Goal: Information Seeking & Learning: Learn about a topic

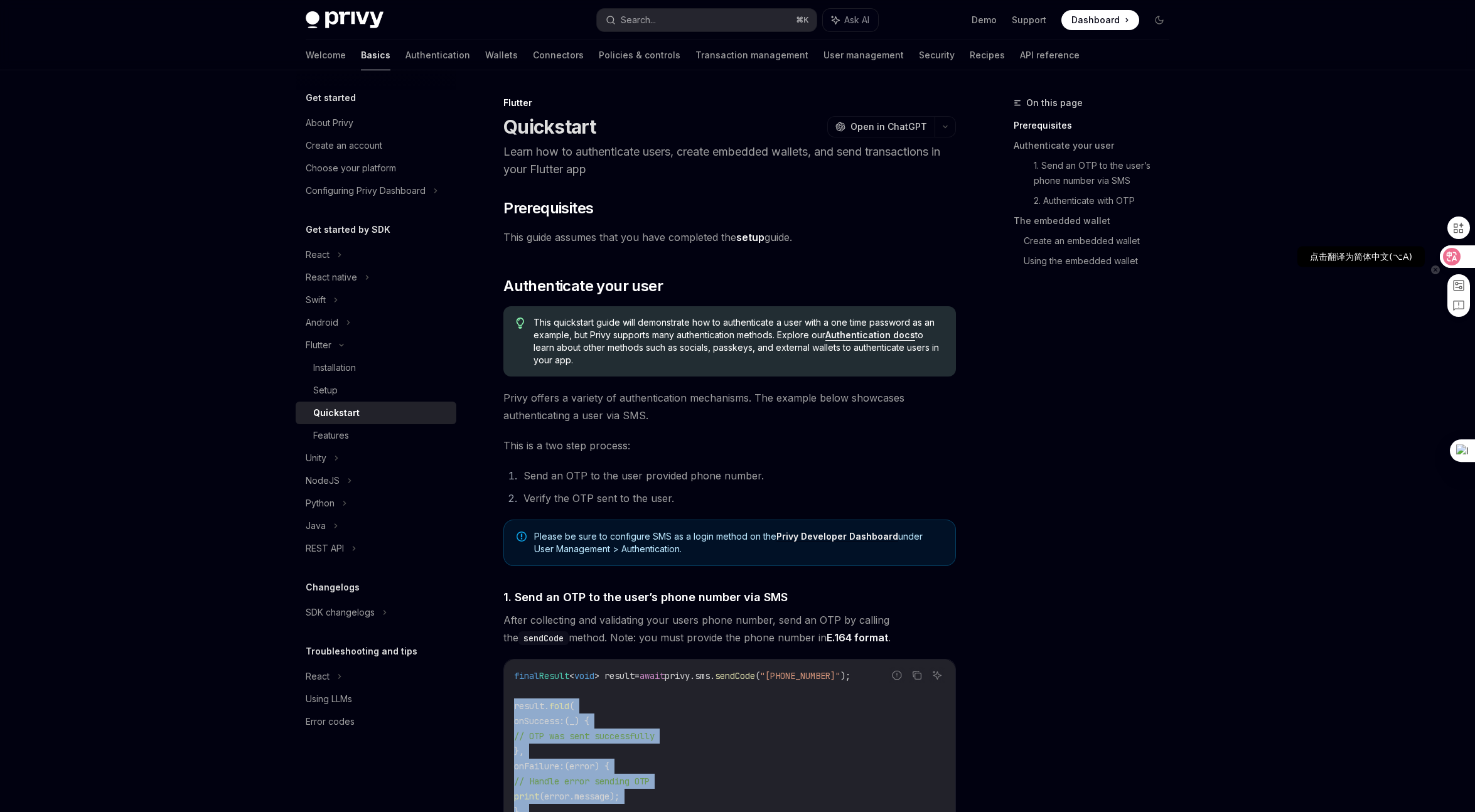
click at [1455, 255] on icon at bounding box center [1452, 257] width 12 height 12
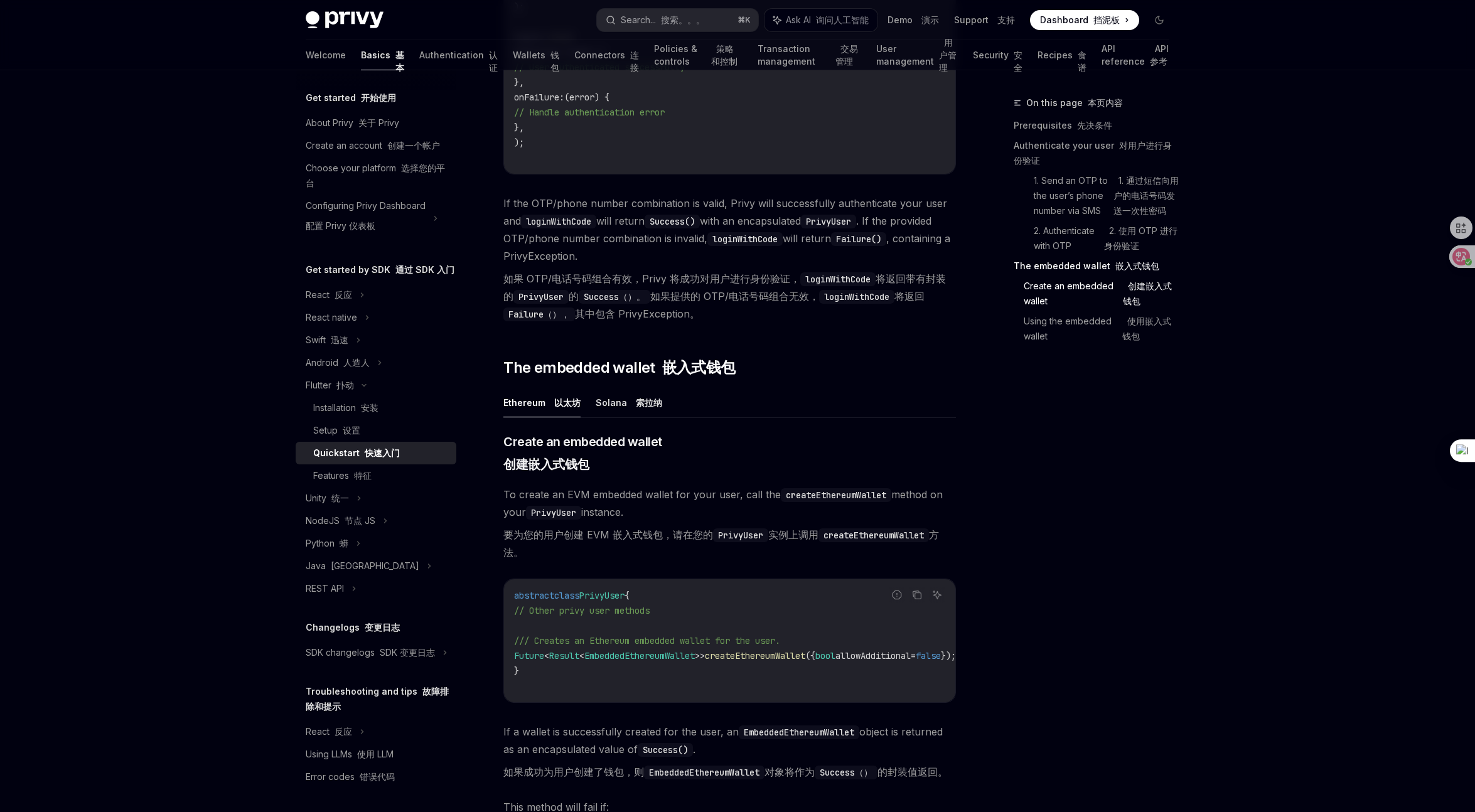
scroll to position [1536, 0]
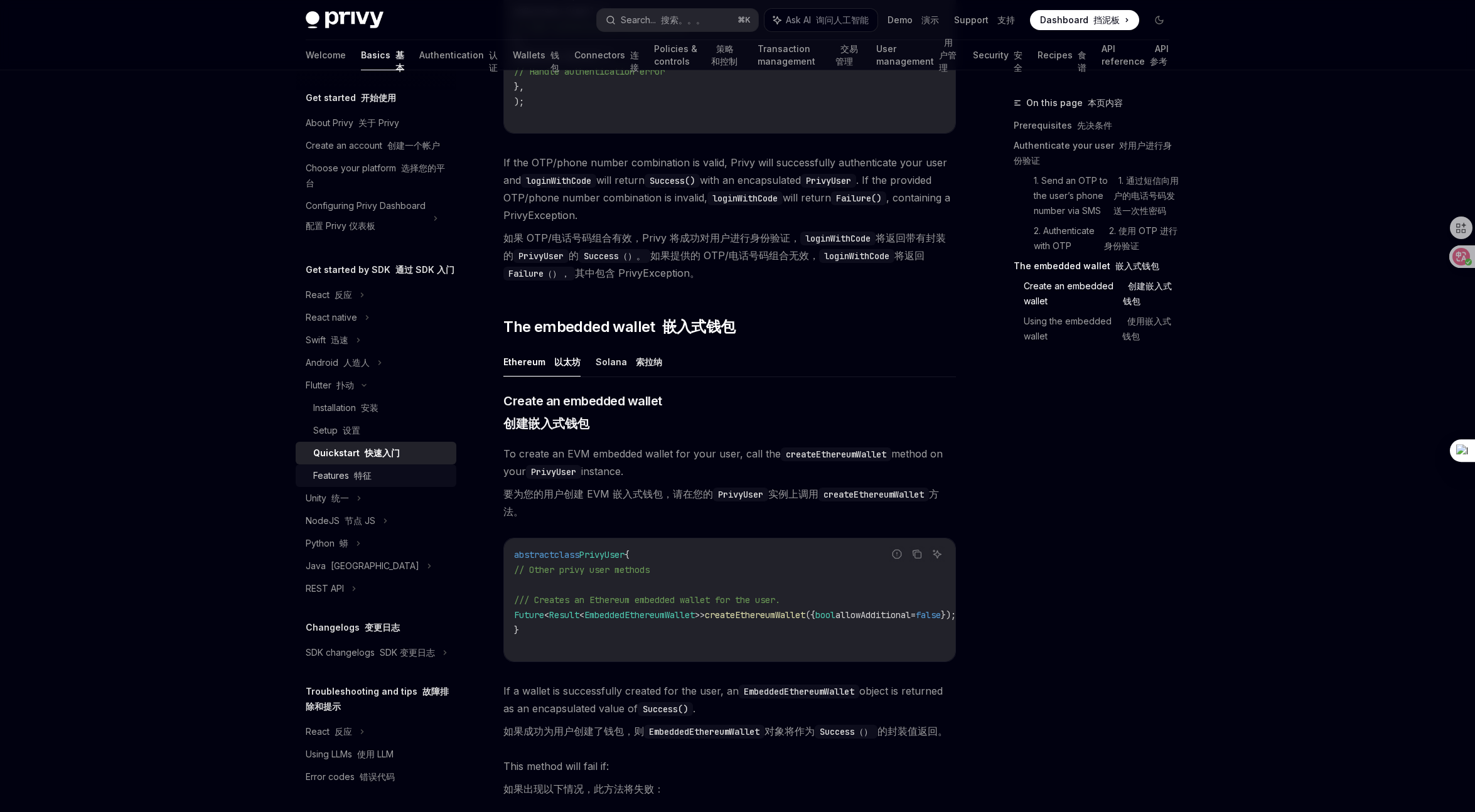
click at [345, 483] on div "Features 特征" at bounding box center [342, 475] width 58 height 15
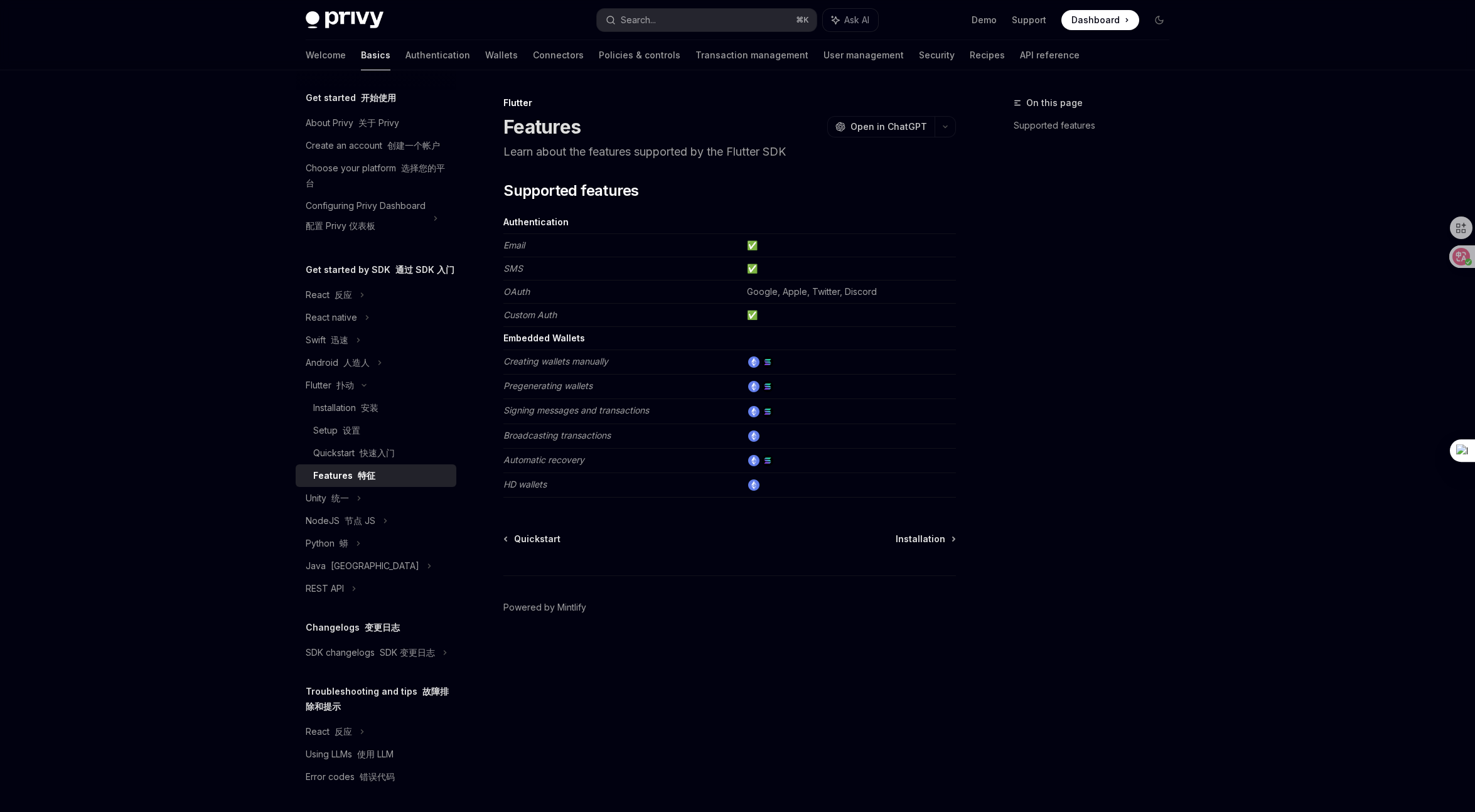
type textarea "*"
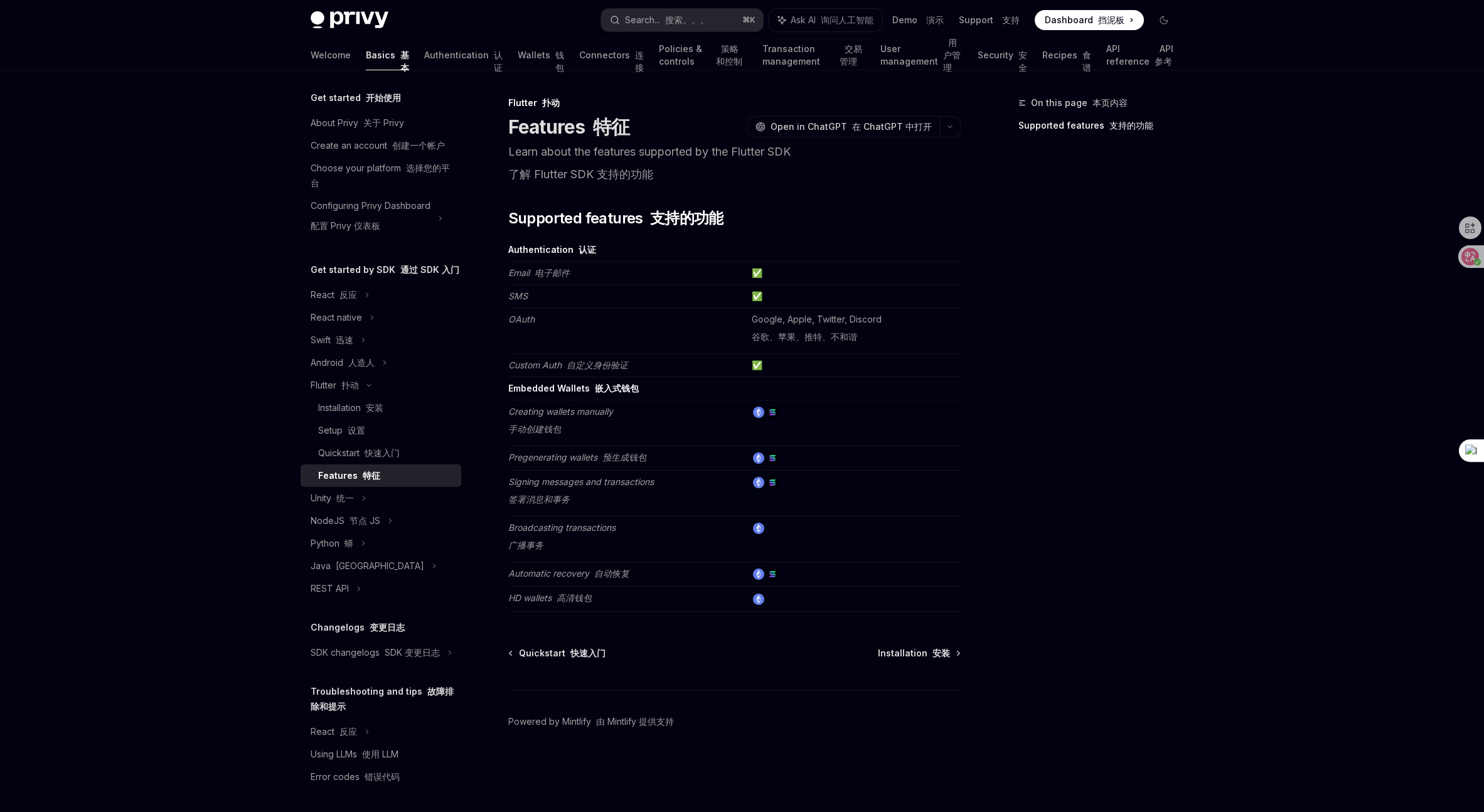
click at [570, 392] on strong "Embedded Wallets 嵌入式钱包" at bounding box center [573, 387] width 130 height 10
click at [546, 431] on font "手动创建钱包" at bounding box center [534, 428] width 53 height 10
click at [643, 432] on td "Creating wallets manually 手动创建钱包" at bounding box center [627, 423] width 239 height 46
